Goal: Information Seeking & Learning: Understand process/instructions

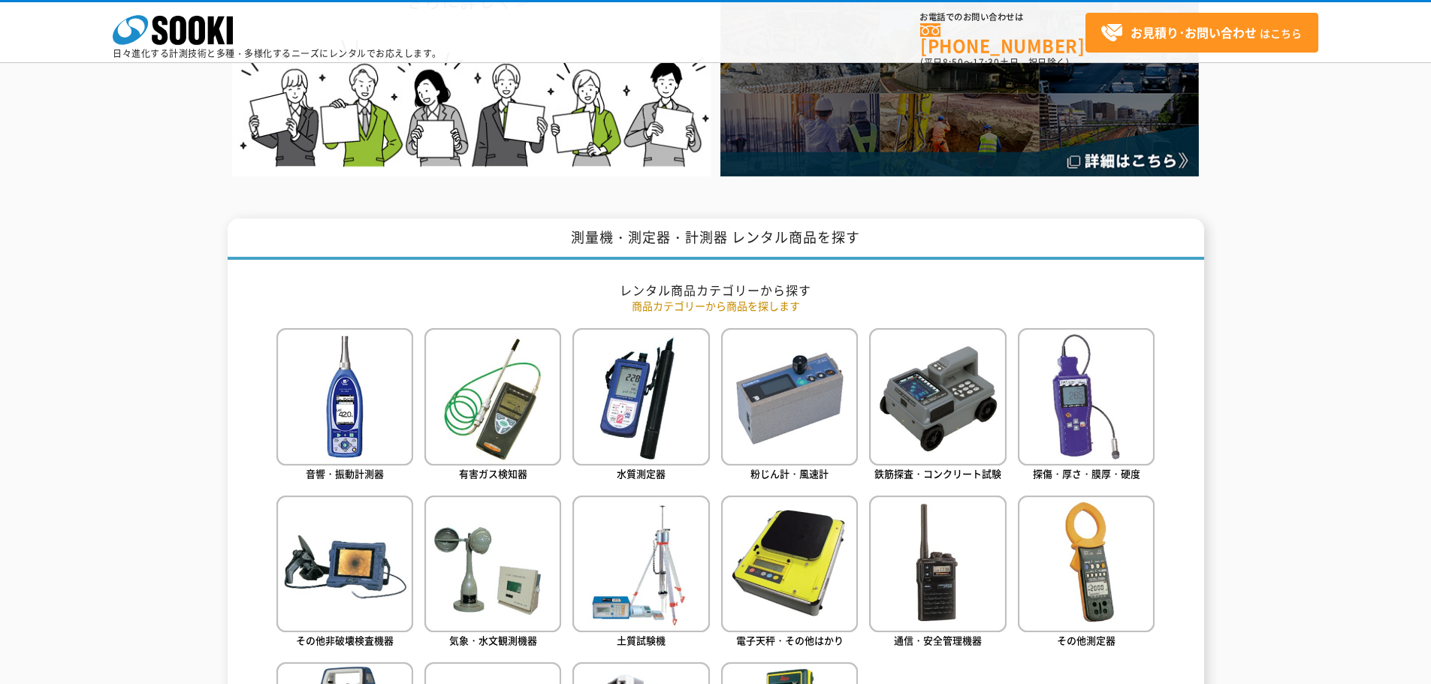
scroll to position [601, 0]
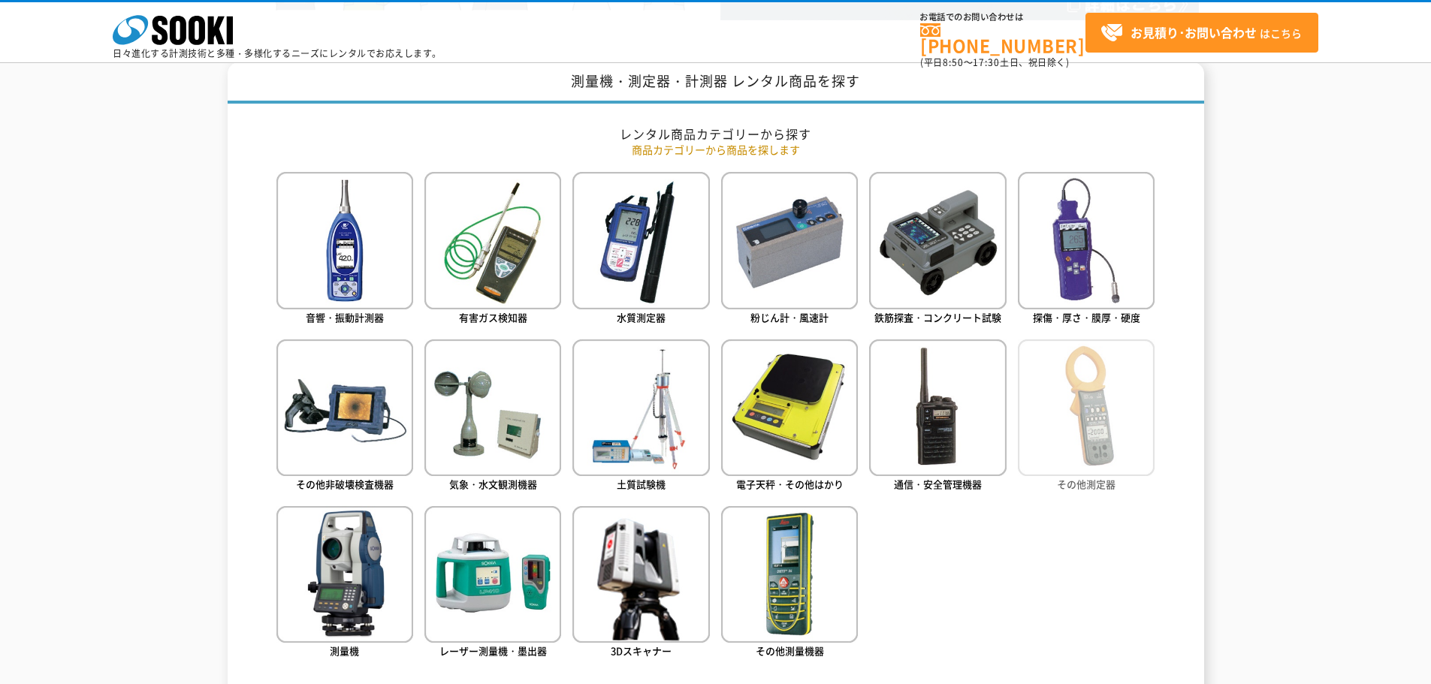
click at [1065, 445] on img at bounding box center [1086, 408] width 137 height 137
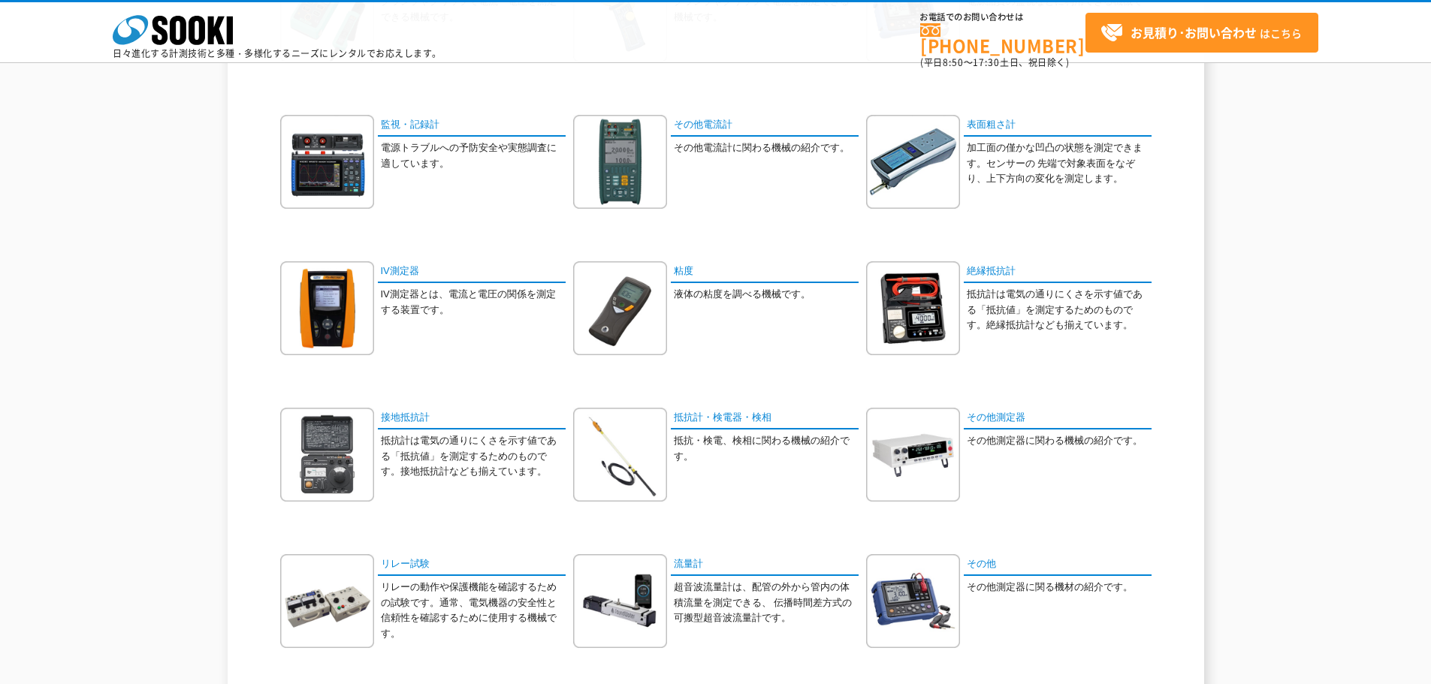
scroll to position [301, 0]
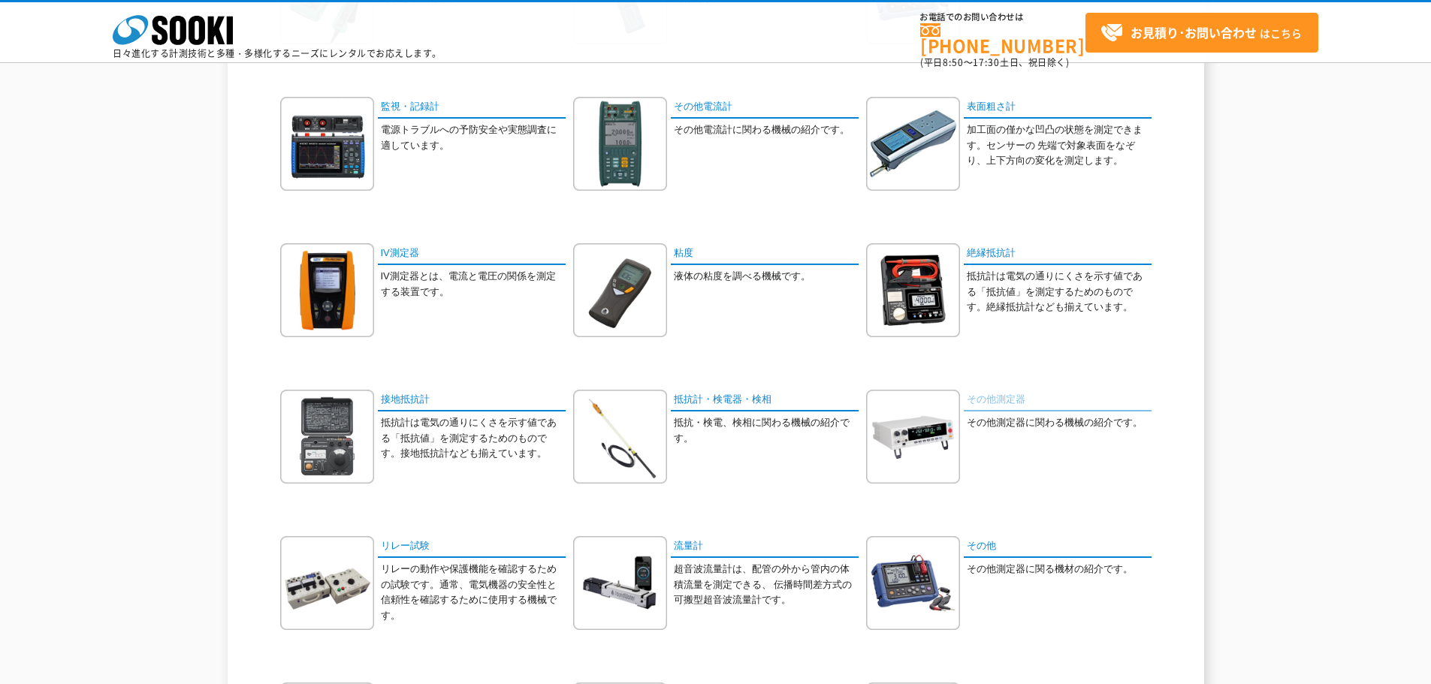
click at [988, 397] on link "その他測定器" at bounding box center [1058, 401] width 188 height 22
click at [724, 400] on link "抵抗計・検電器・検相" at bounding box center [765, 401] width 188 height 22
click at [421, 384] on div "電流・電圧計 クランプやクリップで電流・電圧を測定できる機械です。 電流計" at bounding box center [715, 463] width 879 height 1026
click at [419, 393] on link "接地抵抗計" at bounding box center [472, 401] width 188 height 22
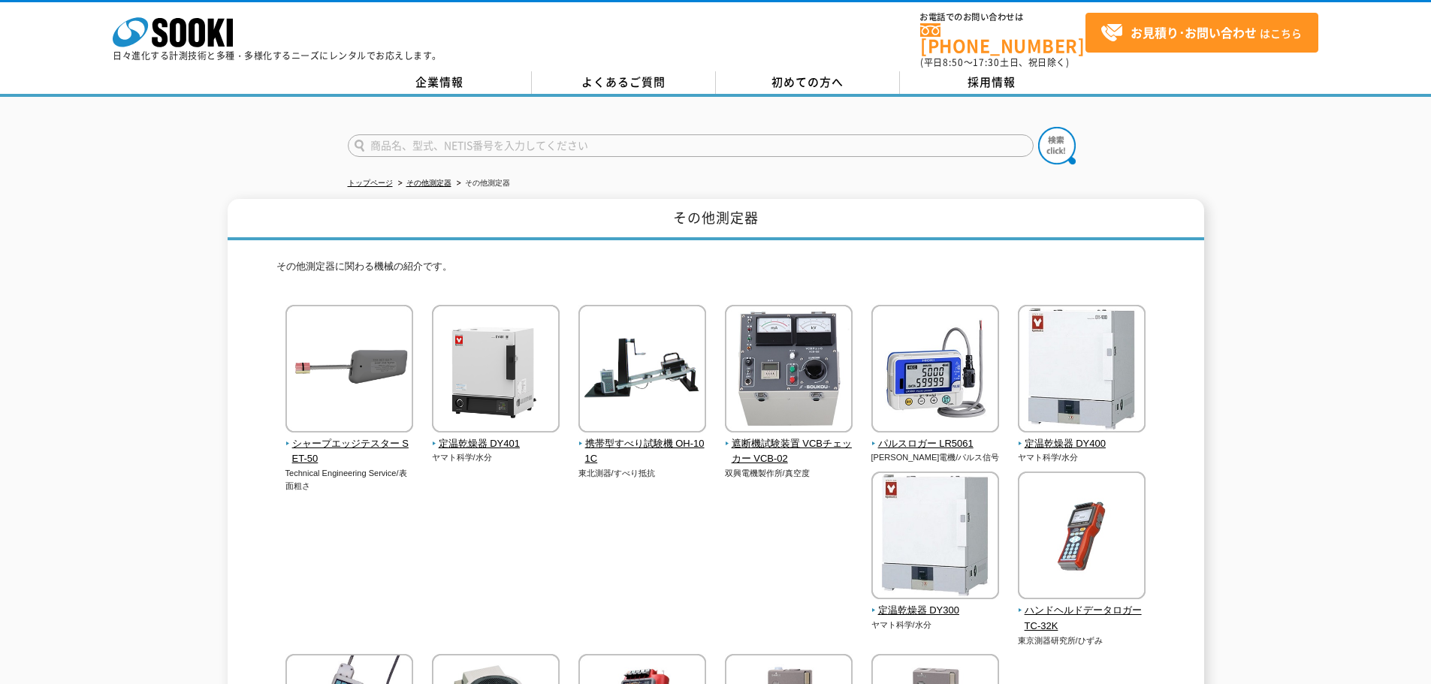
scroll to position [331, 0]
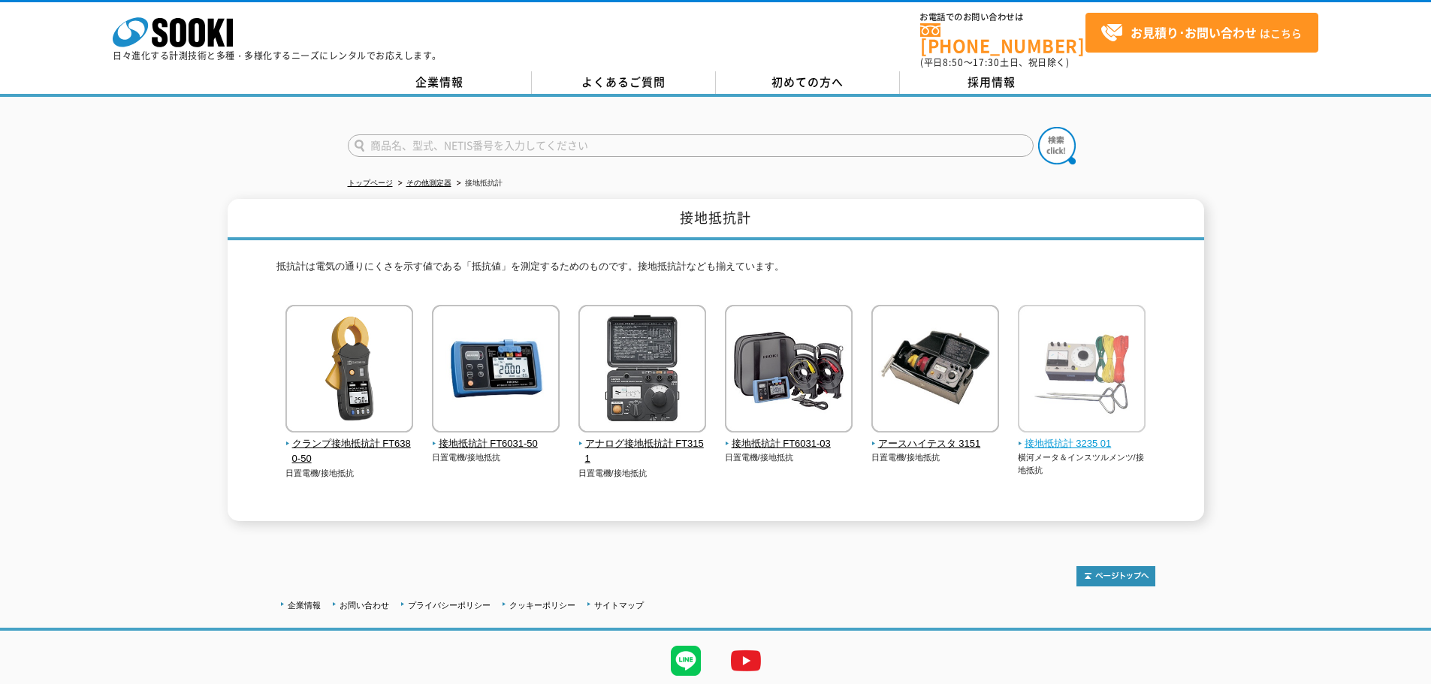
click at [1070, 346] on img at bounding box center [1082, 370] width 128 height 131
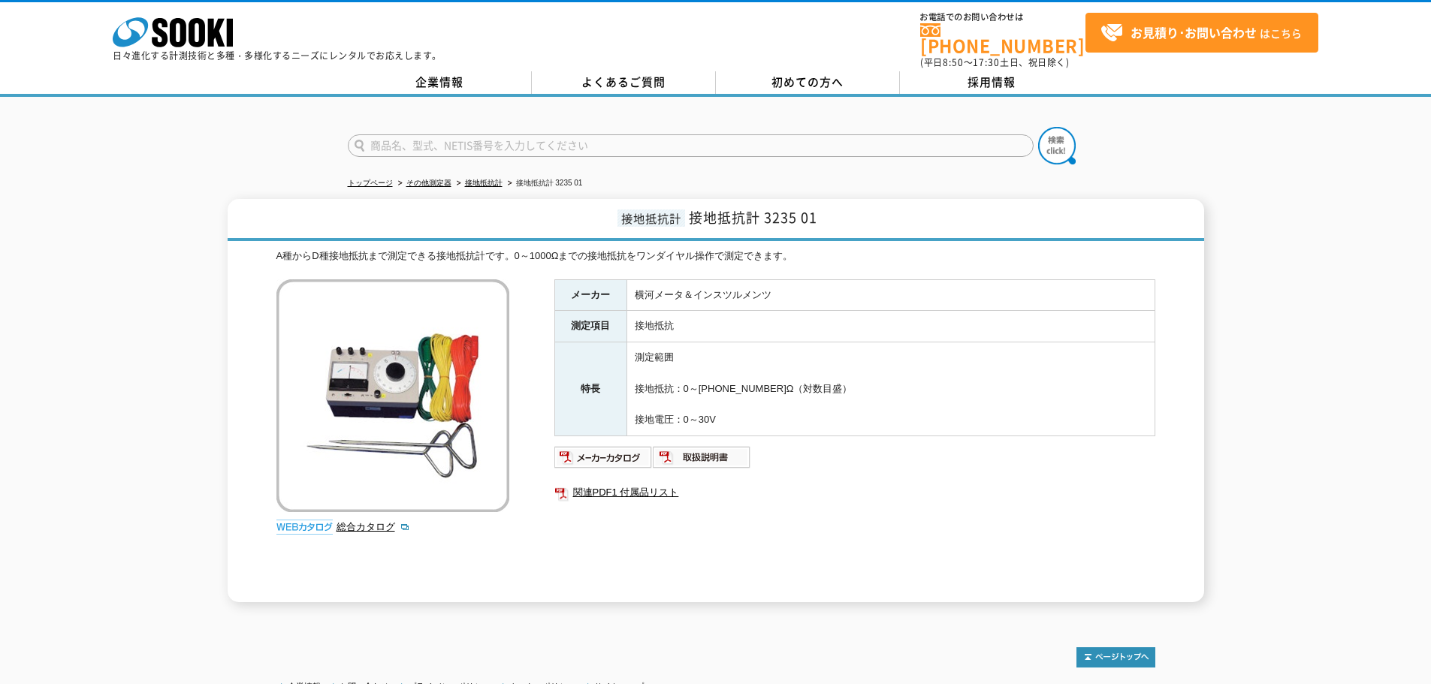
click at [405, 414] on img at bounding box center [392, 395] width 233 height 233
click at [405, 410] on img at bounding box center [392, 395] width 233 height 233
click at [405, 350] on img at bounding box center [392, 395] width 233 height 233
click at [835, 446] on ul at bounding box center [854, 458] width 601 height 24
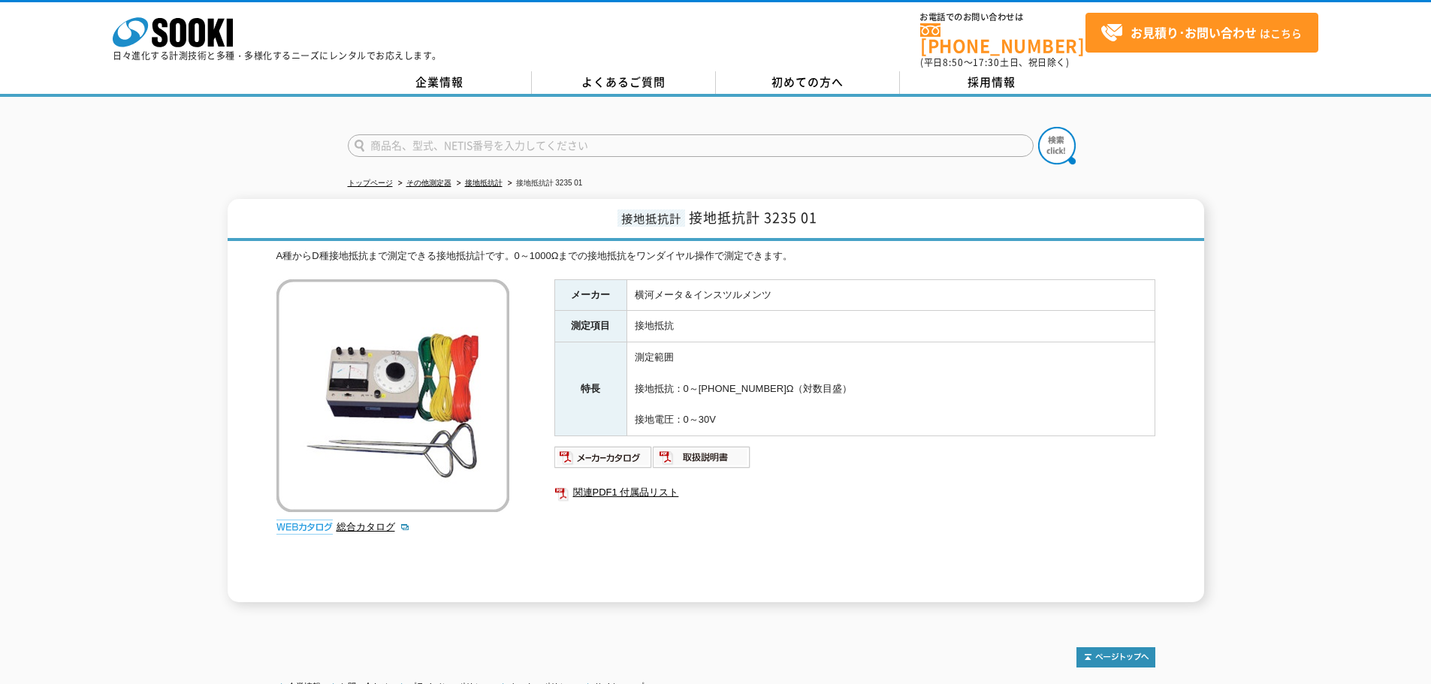
click at [826, 387] on td "測定範囲 接地抵抗：0～10～100～1000Ω（対数目盛） 接地電圧：0～30V" at bounding box center [891, 390] width 528 height 94
click at [821, 364] on td "測定範囲 接地抵抗：0～10～100～1000Ω（対数目盛） 接地電圧：0～30V" at bounding box center [891, 390] width 528 height 94
click at [819, 355] on td "測定範囲 接地抵抗：0～10～100～1000Ω（対数目盛） 接地電圧：0～30V" at bounding box center [891, 390] width 528 height 94
click at [446, 71] on link "企業情報" at bounding box center [440, 82] width 184 height 23
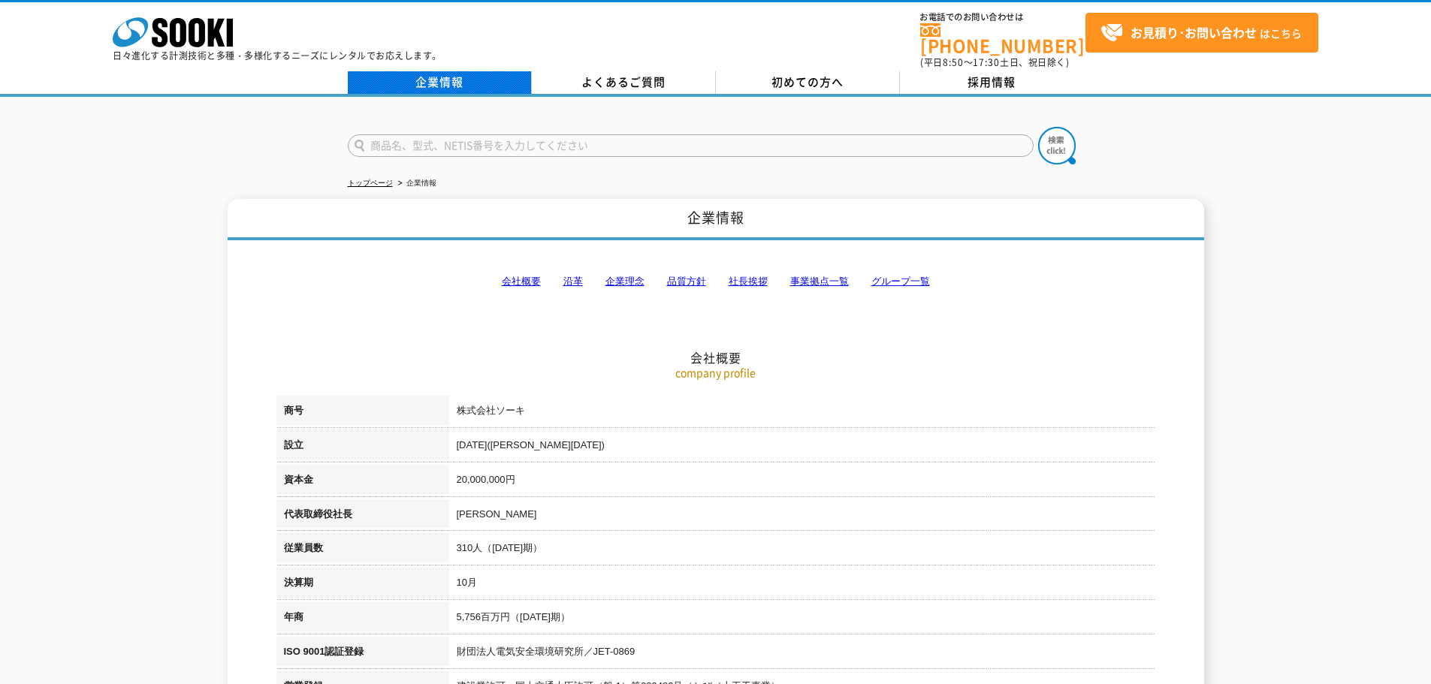
click at [428, 74] on link "企業情報" at bounding box center [440, 82] width 184 height 23
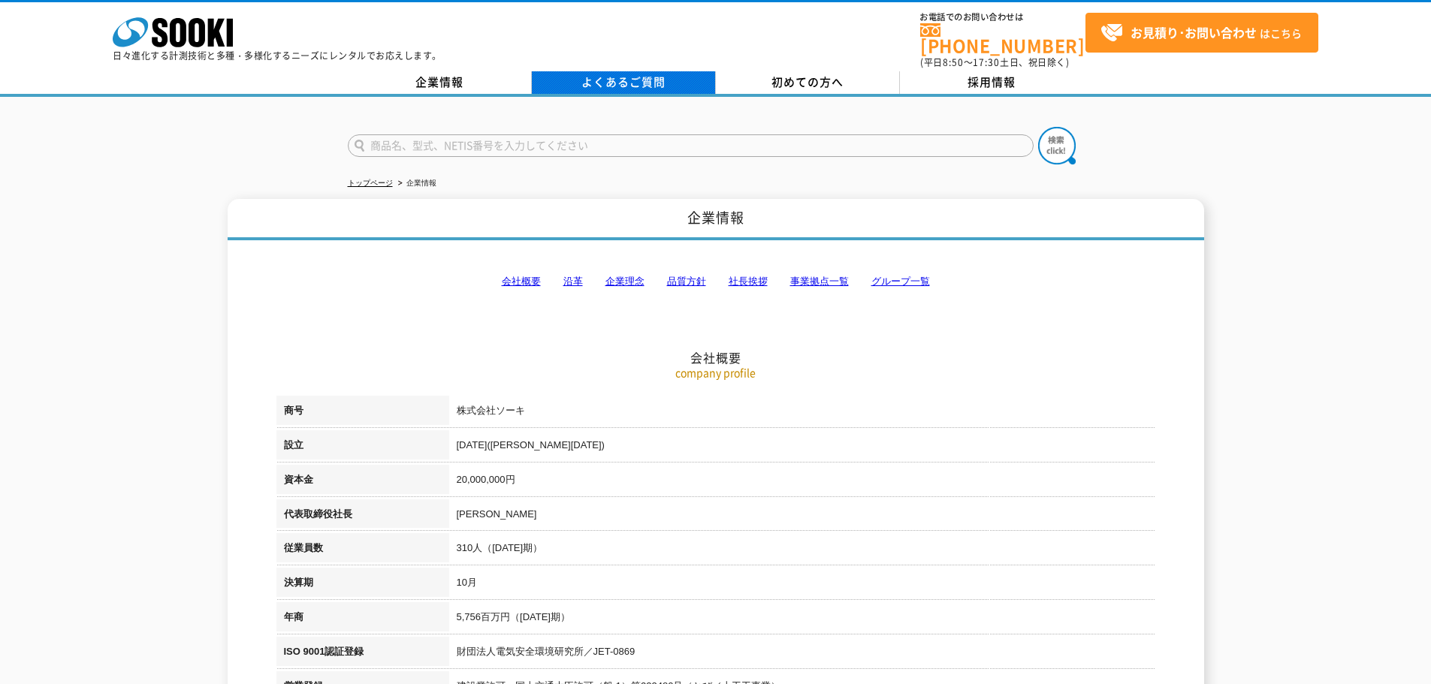
click at [589, 73] on link "よくあるご質問" at bounding box center [624, 82] width 184 height 23
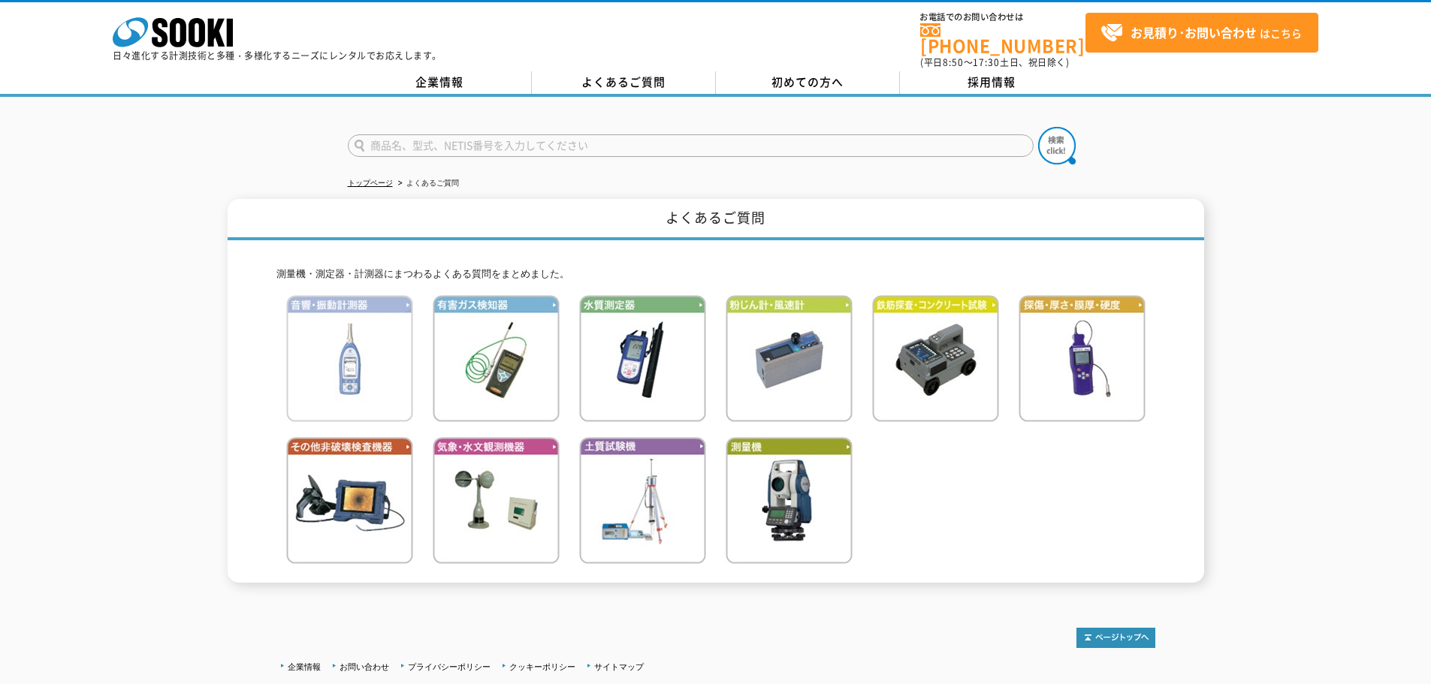
click at [351, 363] on img at bounding box center [349, 358] width 127 height 127
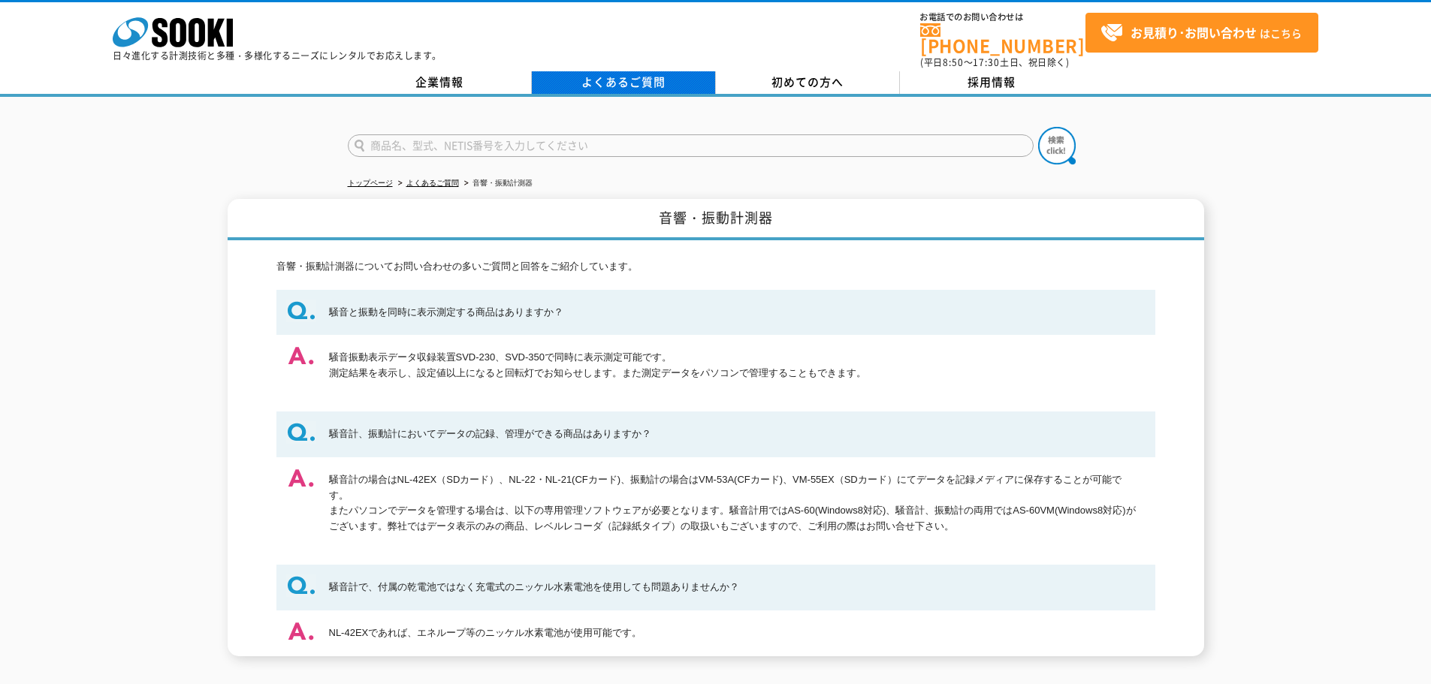
click at [598, 73] on link "よくあるご質問" at bounding box center [624, 82] width 184 height 23
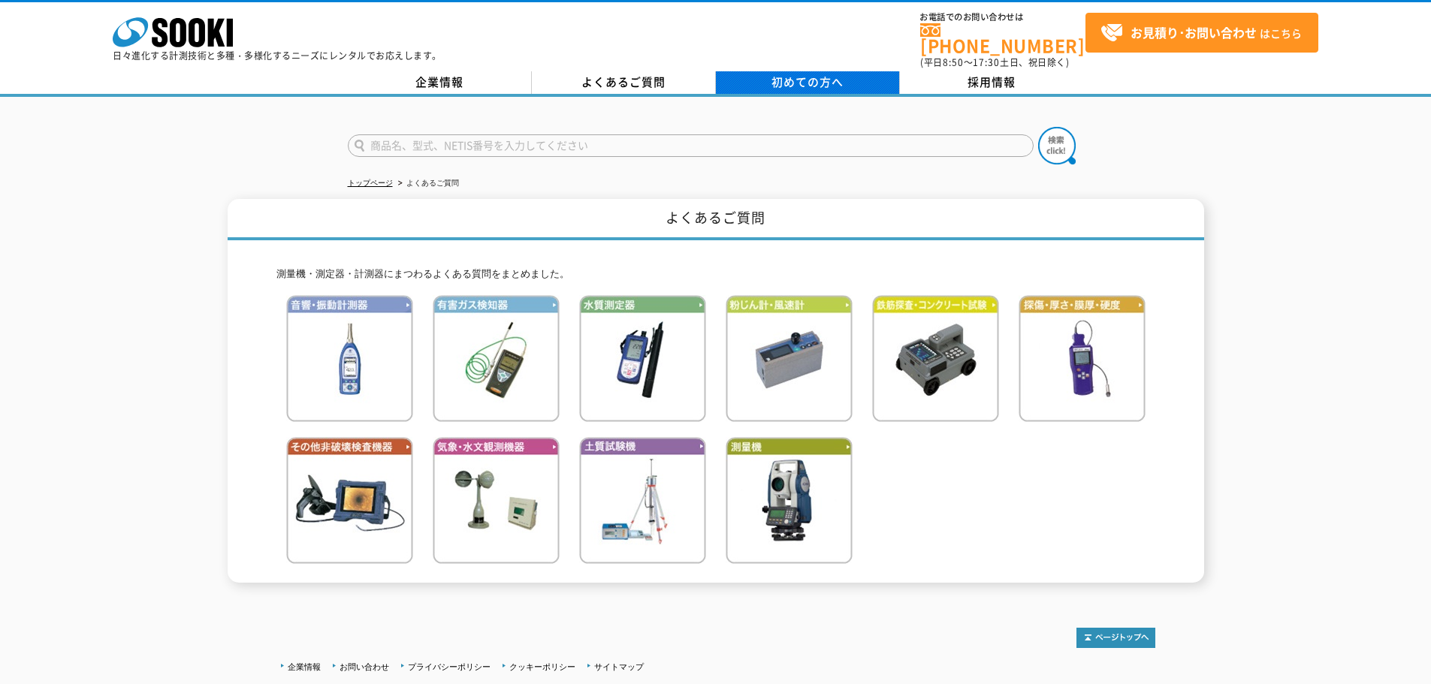
click at [811, 74] on span "初めての方へ" at bounding box center [808, 82] width 72 height 17
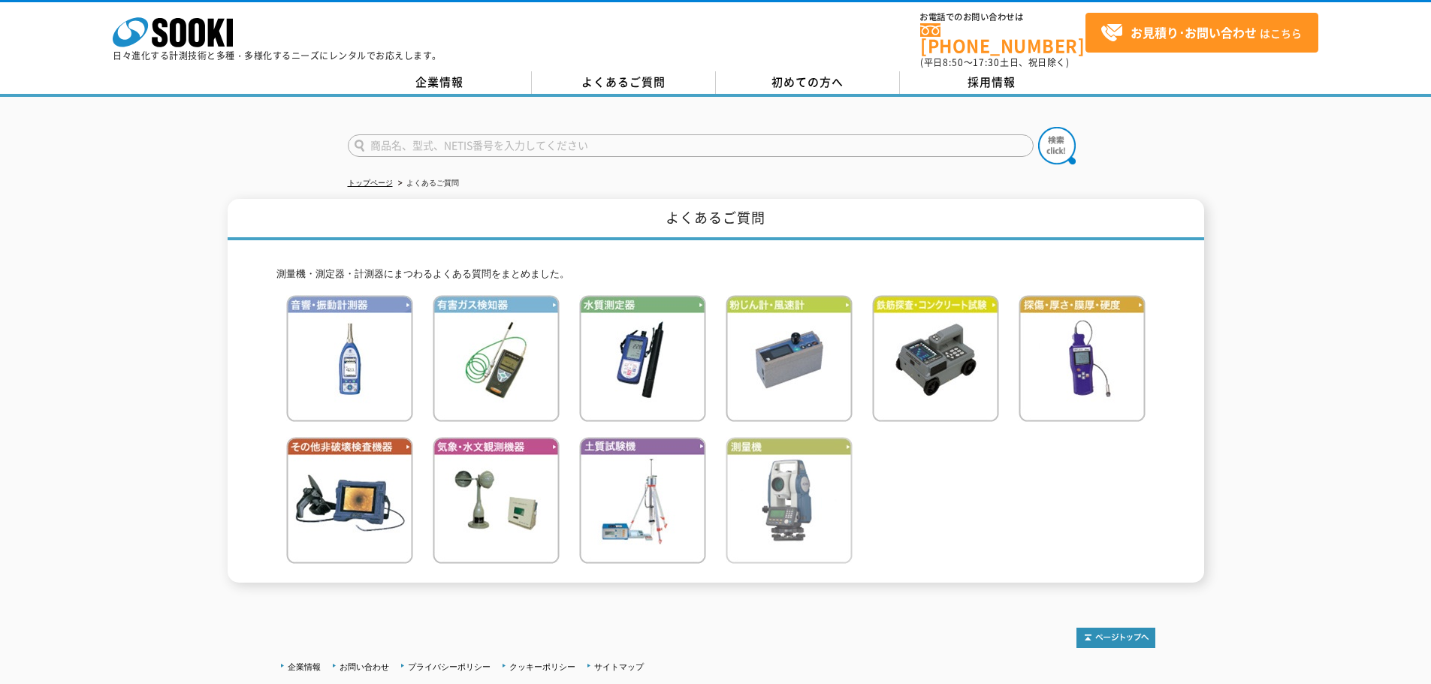
click at [804, 488] on img at bounding box center [789, 500] width 127 height 127
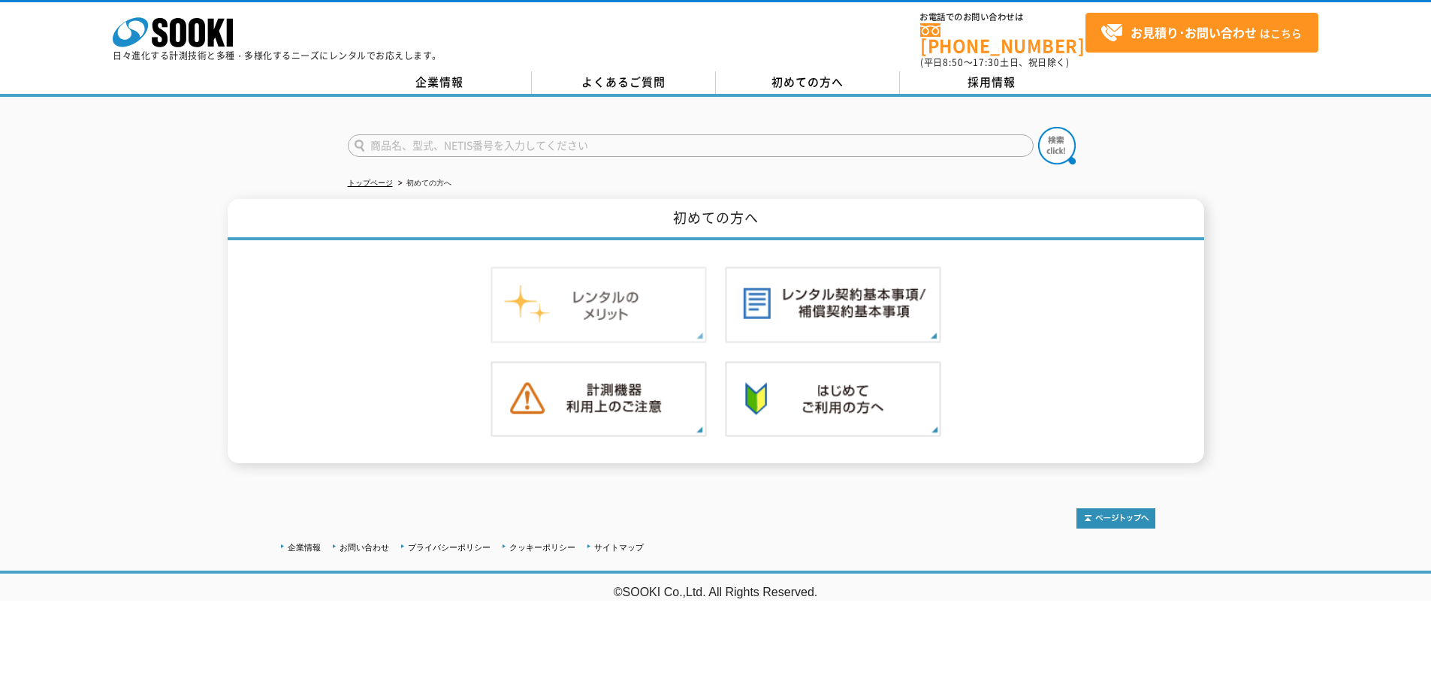
click at [588, 297] on img at bounding box center [599, 305] width 216 height 77
click at [610, 399] on img at bounding box center [599, 399] width 216 height 77
click at [871, 400] on img at bounding box center [833, 399] width 216 height 77
